Goal: Transaction & Acquisition: Purchase product/service

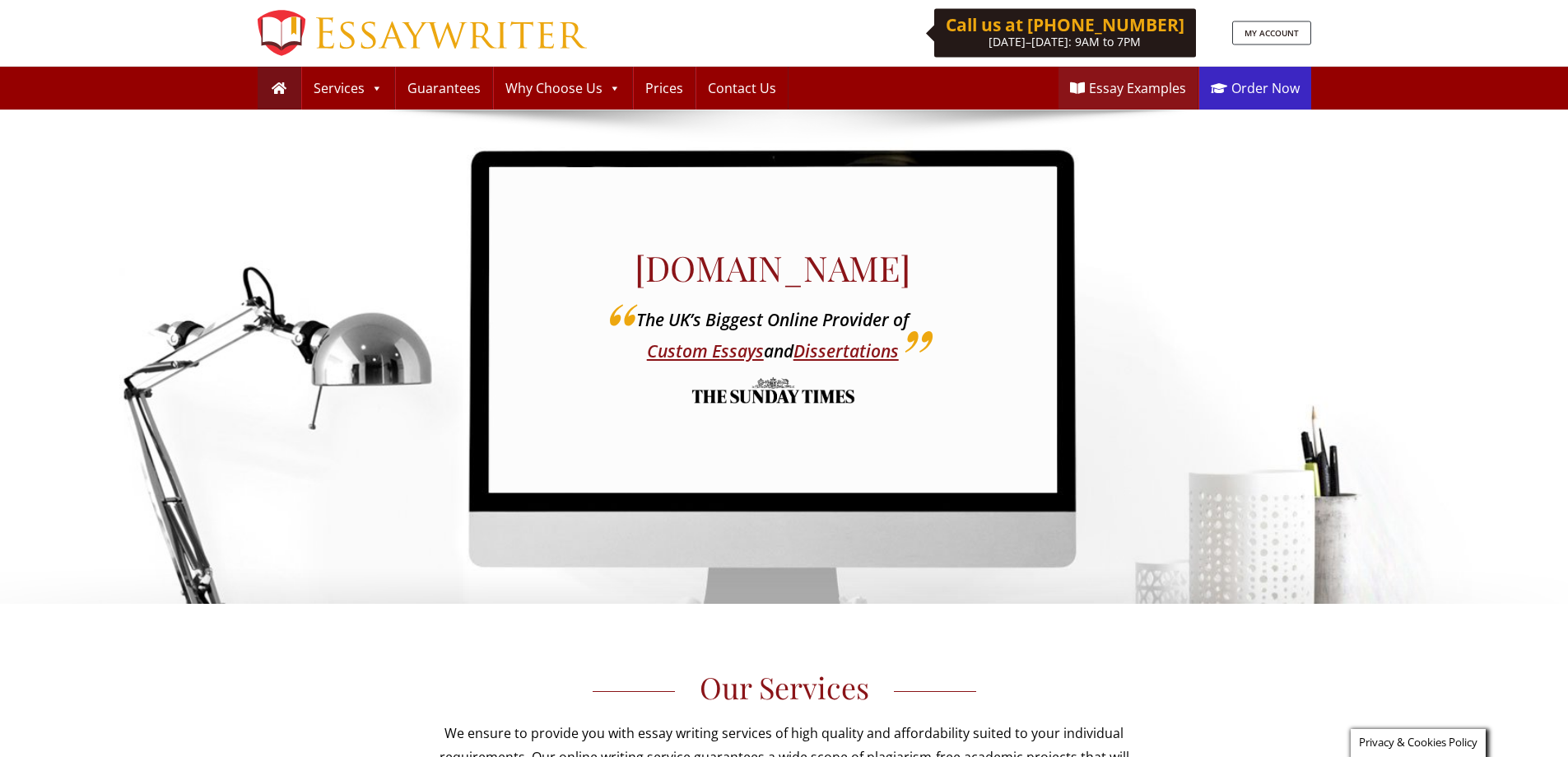
click at [1258, 79] on link "Order Now" at bounding box center [1255, 88] width 112 height 43
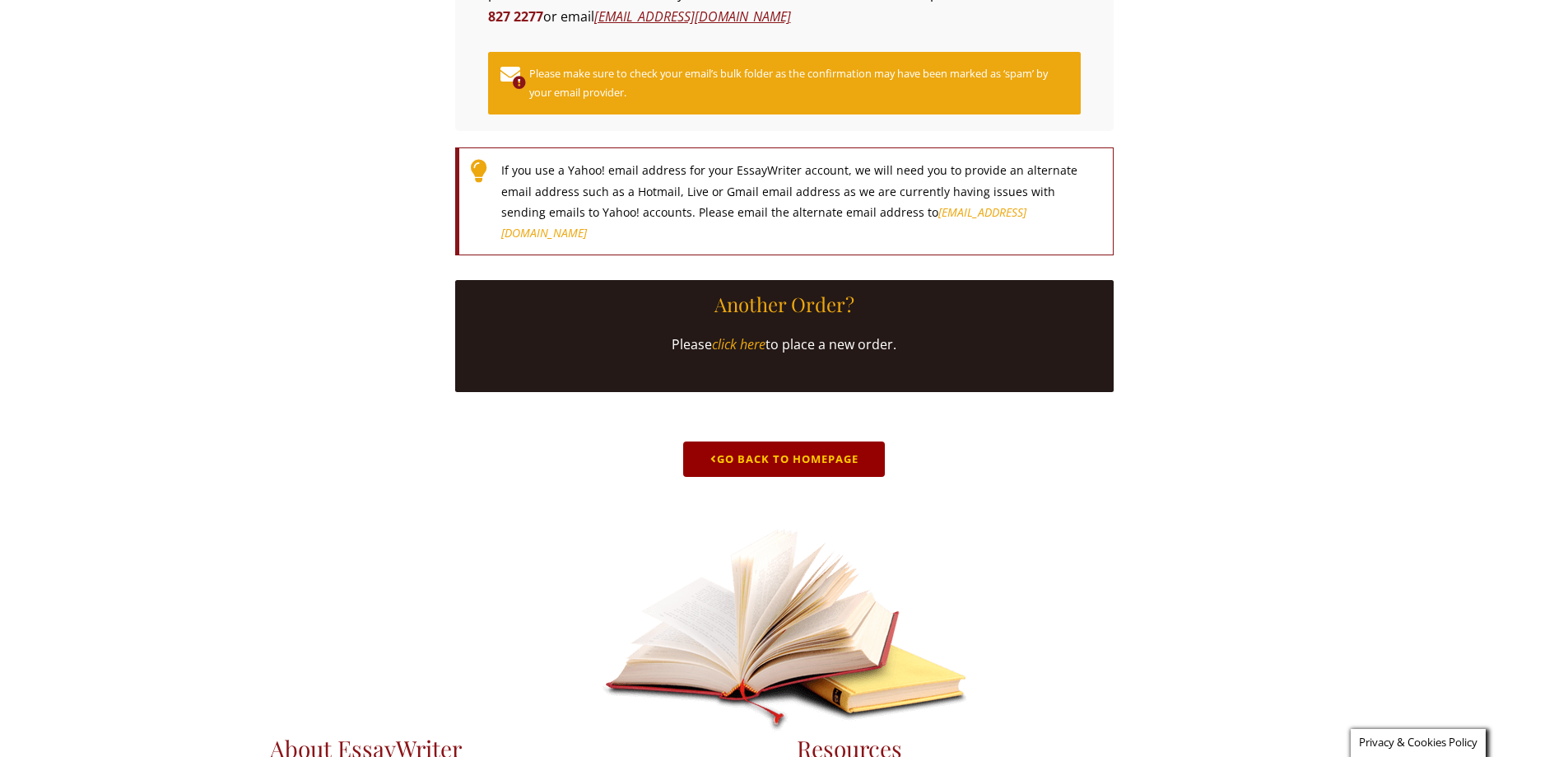
scroll to position [564, 0]
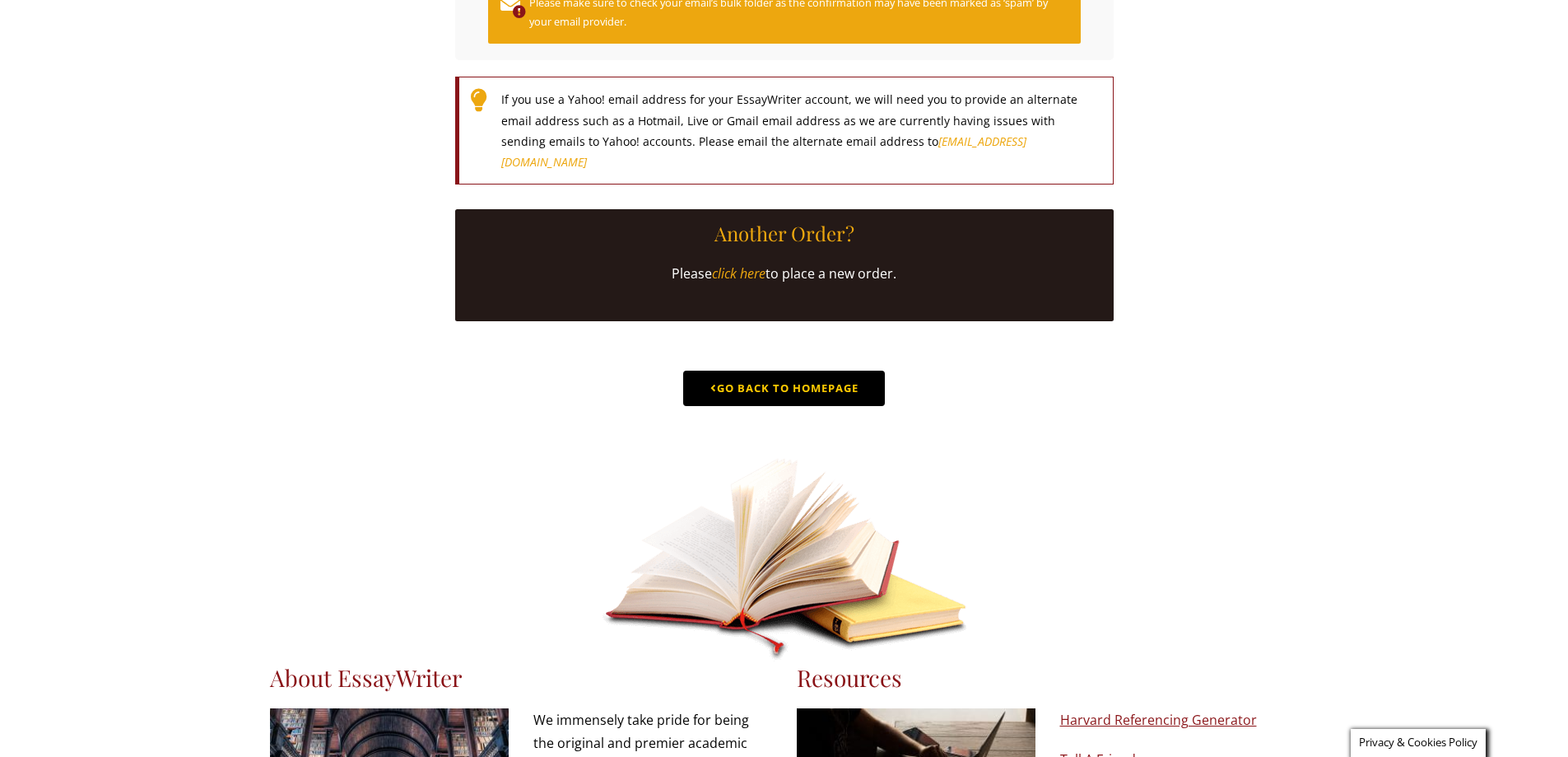
click at [823, 406] on link "Go Back to Homepage" at bounding box center [784, 388] width 202 height 36
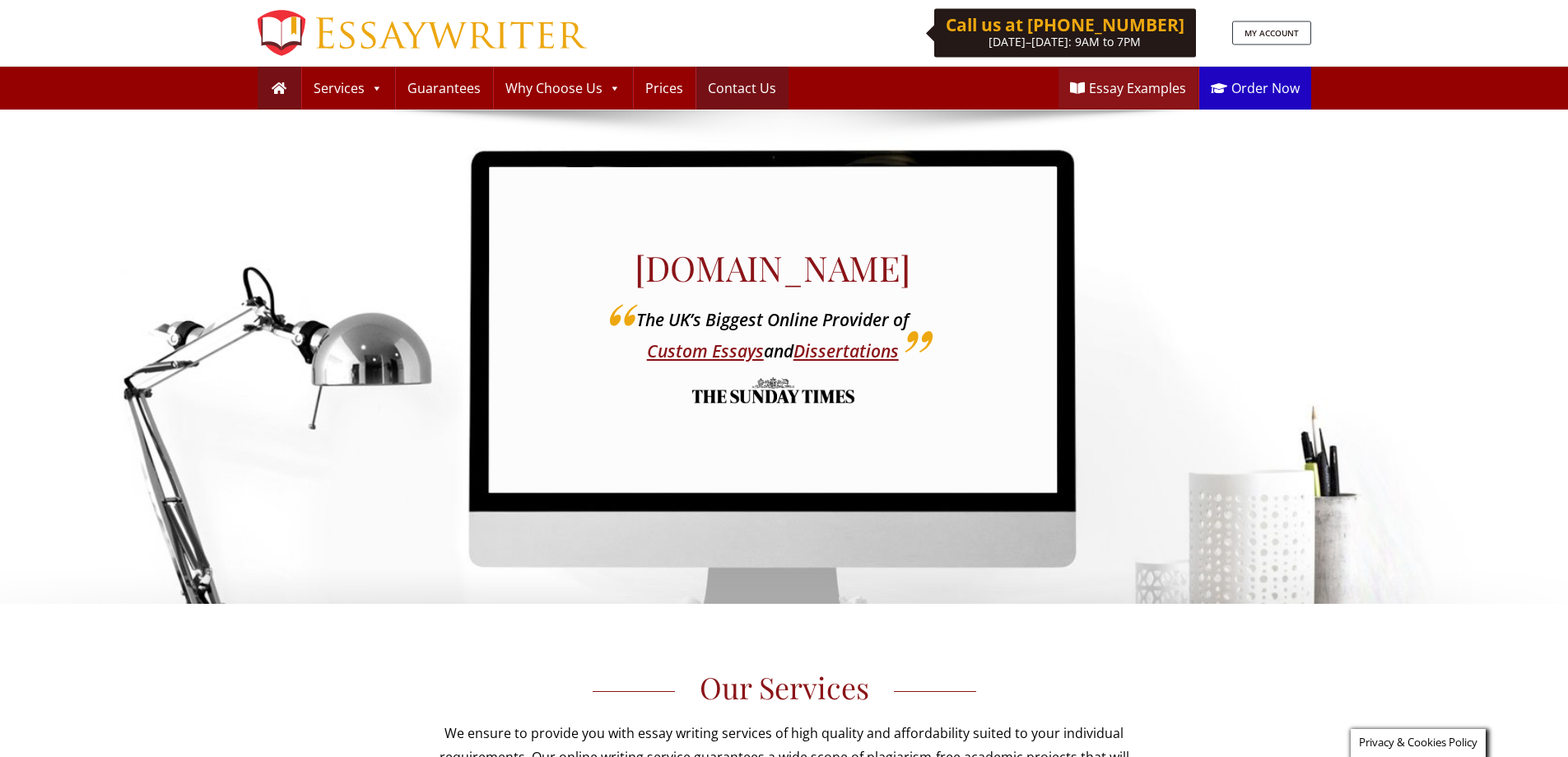
click at [756, 77] on link "Contact Us" at bounding box center [742, 88] width 92 height 43
